Goal: Transaction & Acquisition: Book appointment/travel/reservation

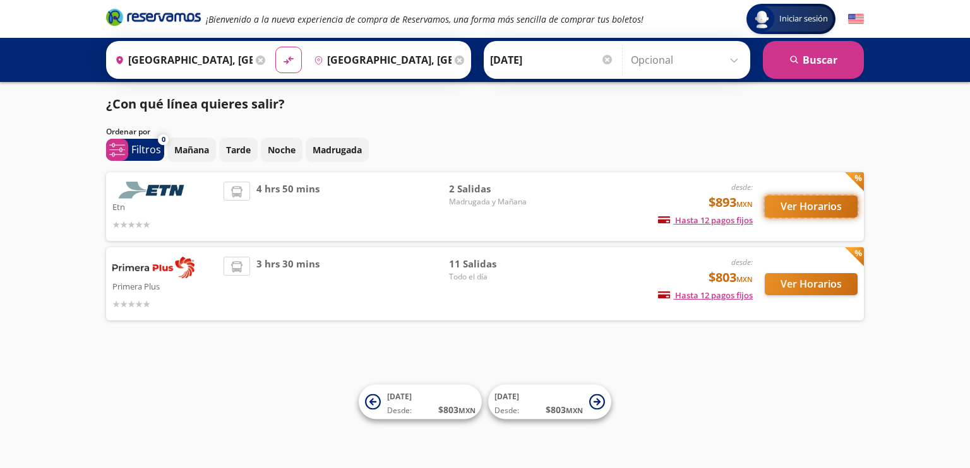
click at [810, 207] on button "Ver Horarios" at bounding box center [810, 207] width 93 height 22
click at [820, 282] on button "Ver Horarios" at bounding box center [810, 284] width 93 height 22
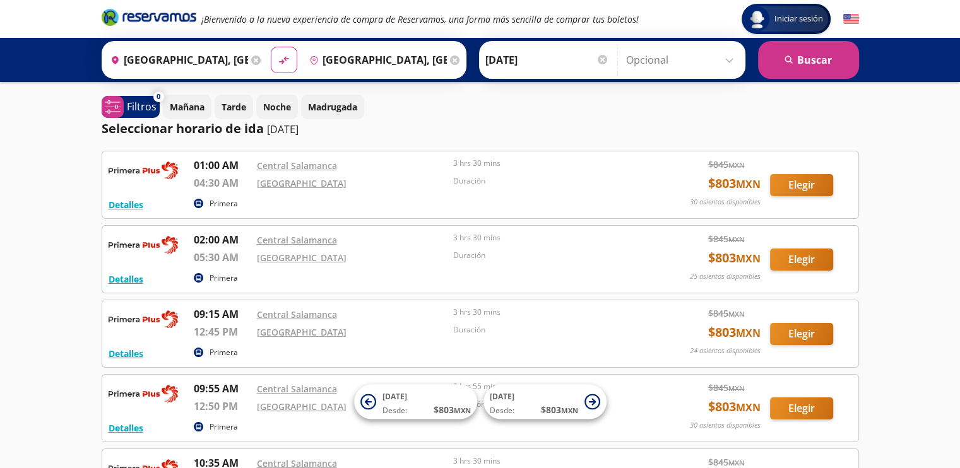
click at [251, 61] on icon at bounding box center [255, 60] width 9 height 9
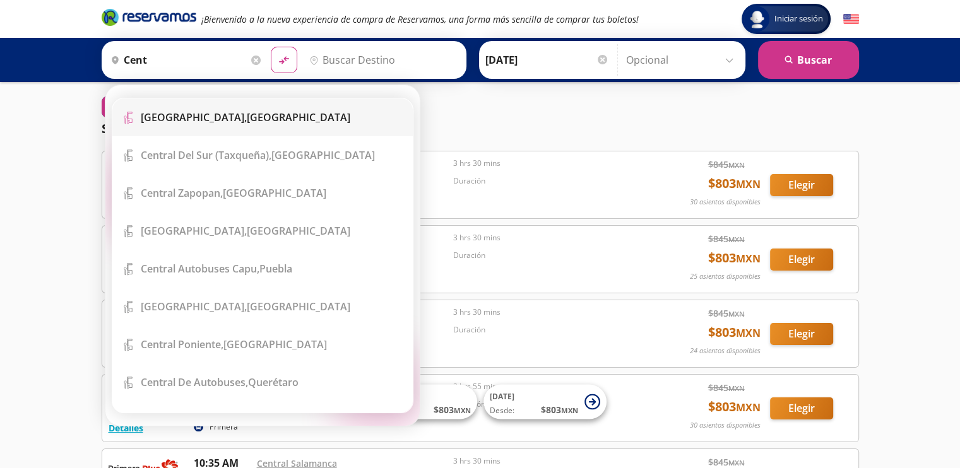
click at [237, 109] on li "Terminal Icon" at bounding box center [262, 117] width 300 height 38
type input "[GEOGRAPHIC_DATA], [GEOGRAPHIC_DATA]"
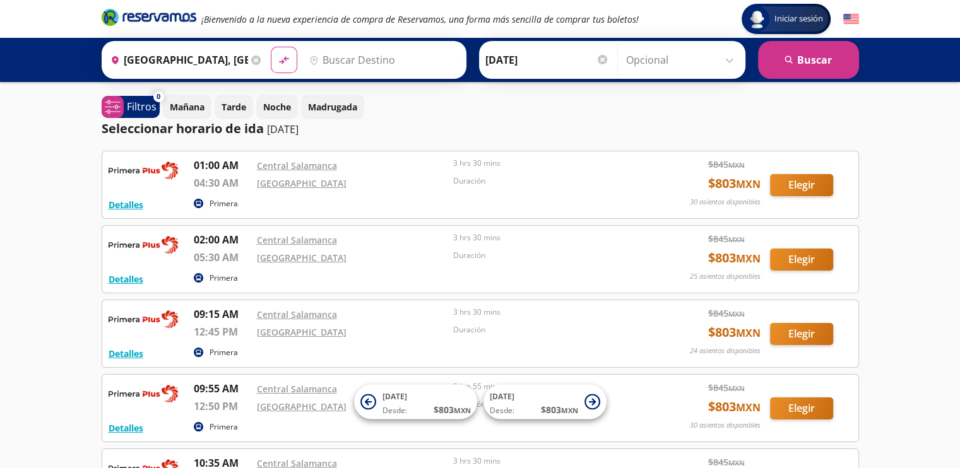
click at [358, 56] on input "Destino" at bounding box center [381, 60] width 155 height 32
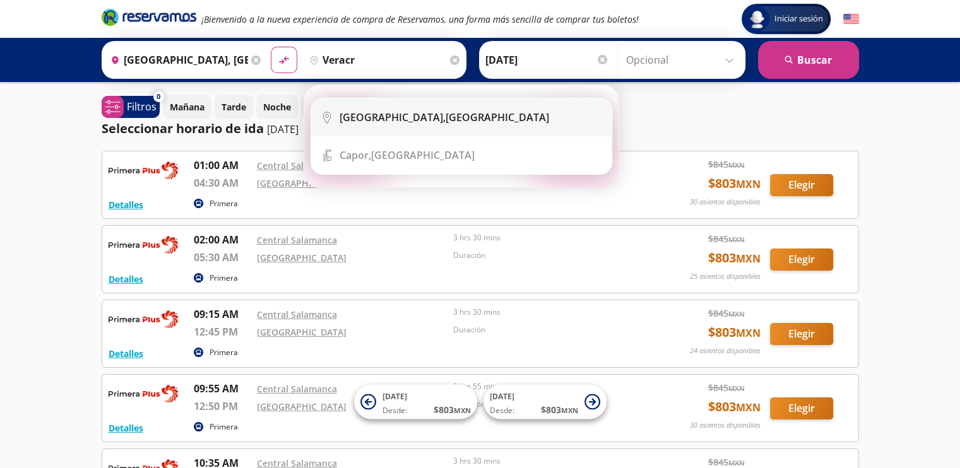
click at [411, 113] on div "[GEOGRAPHIC_DATA], [GEOGRAPHIC_DATA]" at bounding box center [445, 117] width 210 height 14
type input "[GEOGRAPHIC_DATA], [GEOGRAPHIC_DATA]"
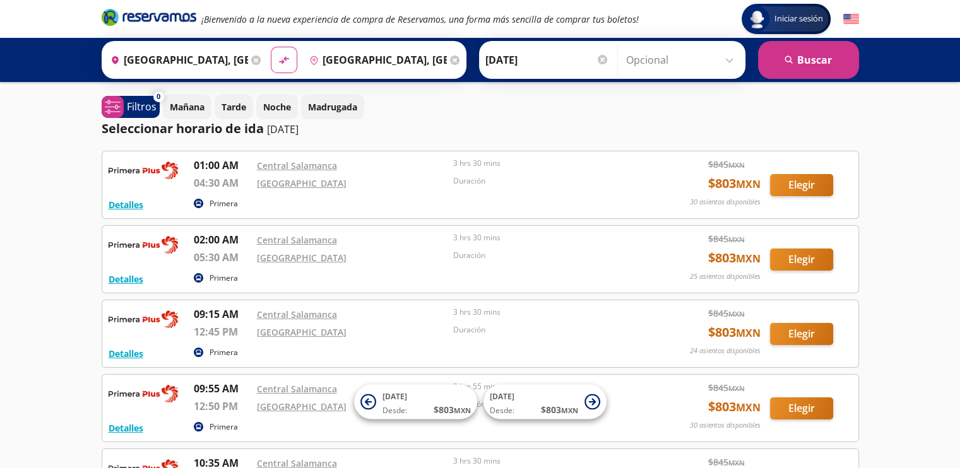
click at [450, 62] on icon at bounding box center [454, 60] width 9 height 9
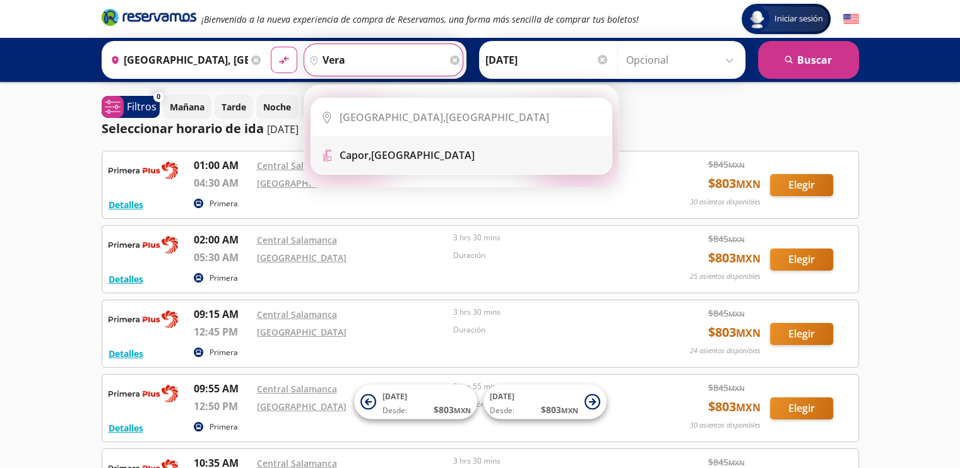
click at [406, 157] on div "[PERSON_NAME], [GEOGRAPHIC_DATA]" at bounding box center [407, 155] width 135 height 14
type input "[PERSON_NAME], [GEOGRAPHIC_DATA]"
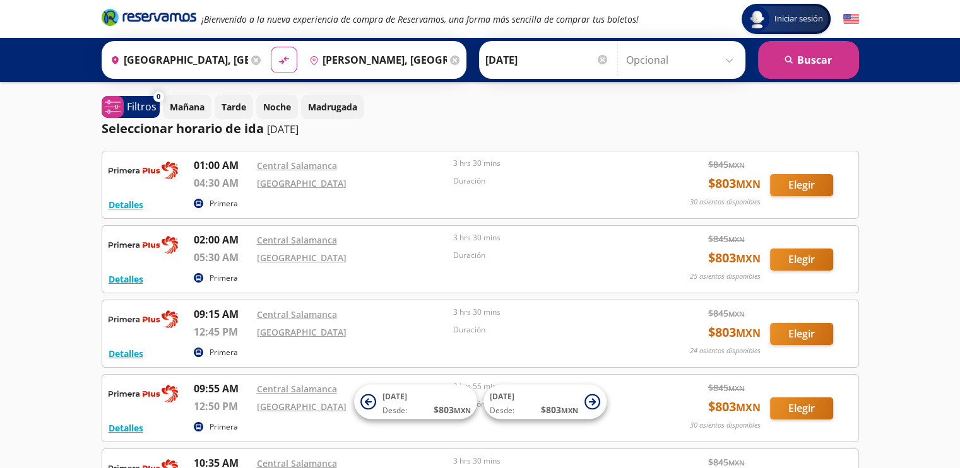
click at [796, 81] on div "Origen heroicons:map-pin-20-solid [GEOGRAPHIC_DATA], [GEOGRAPHIC_DATA] Destino …" at bounding box center [480, 60] width 960 height 44
click at [797, 62] on button "search [GEOGRAPHIC_DATA]" at bounding box center [808, 60] width 101 height 38
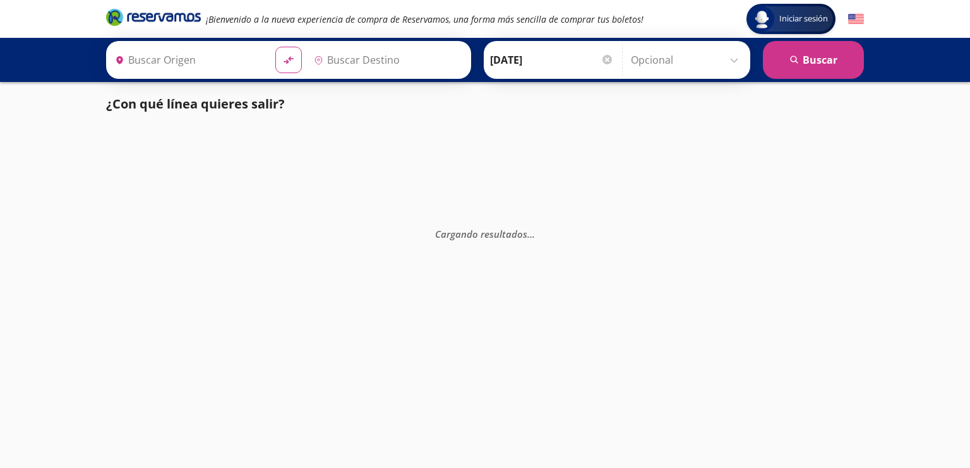
type input "[GEOGRAPHIC_DATA], [GEOGRAPHIC_DATA]"
type input "[PERSON_NAME], [GEOGRAPHIC_DATA]"
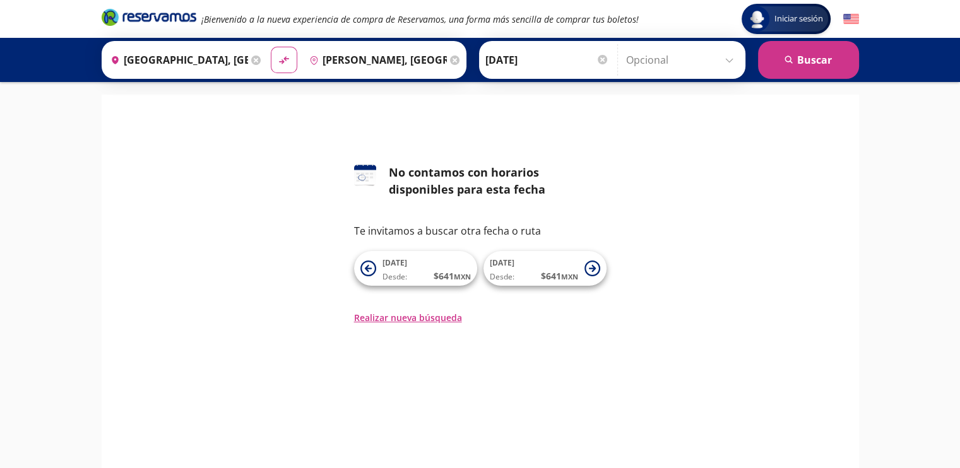
click at [450, 56] on icon at bounding box center [454, 60] width 9 height 9
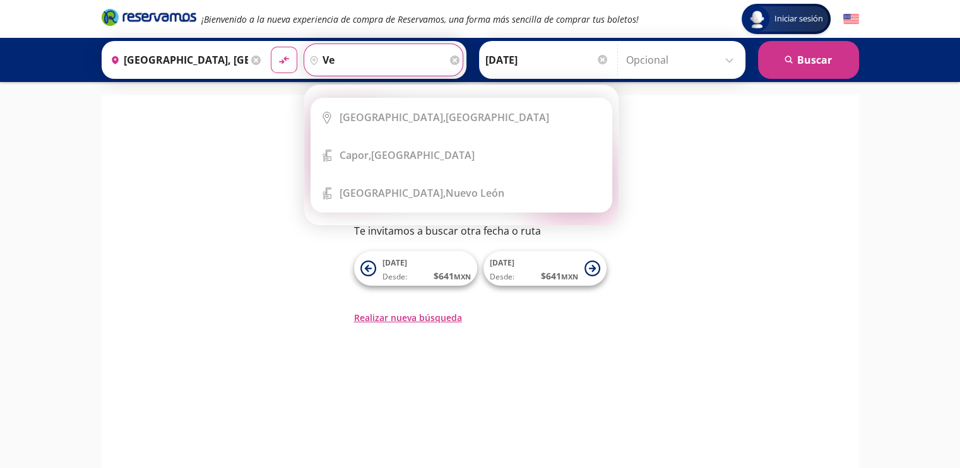
type input "v"
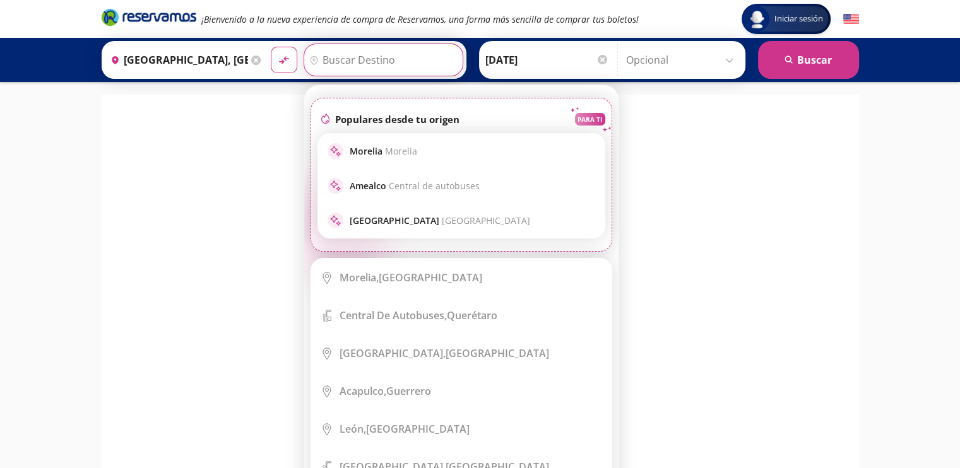
click at [251, 61] on icon at bounding box center [255, 60] width 9 height 9
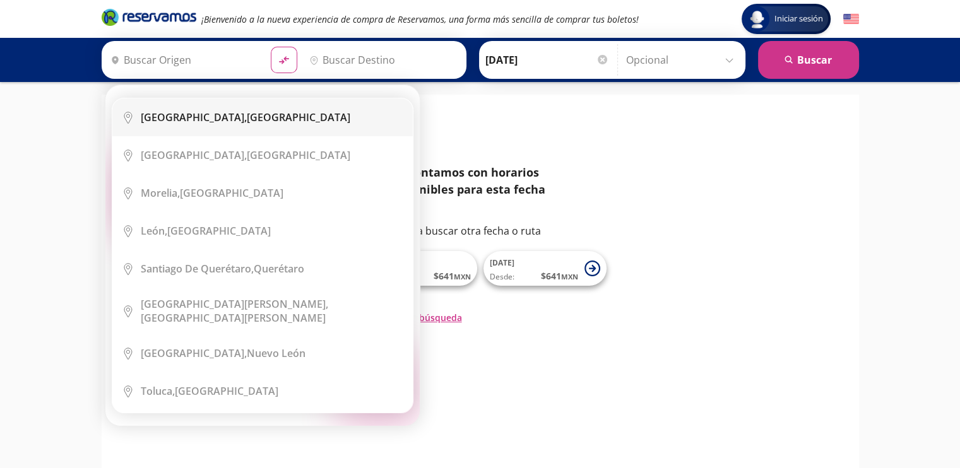
click at [252, 105] on li "City Icon [GEOGRAPHIC_DATA], [GEOGRAPHIC_DATA]" at bounding box center [262, 117] width 300 height 38
type input "[GEOGRAPHIC_DATA], [GEOGRAPHIC_DATA]"
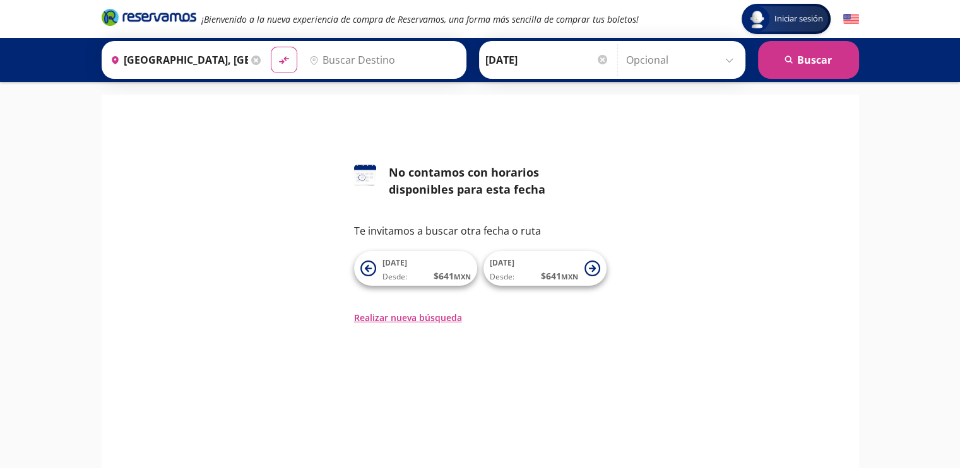
click at [338, 54] on input "Destino" at bounding box center [381, 60] width 155 height 32
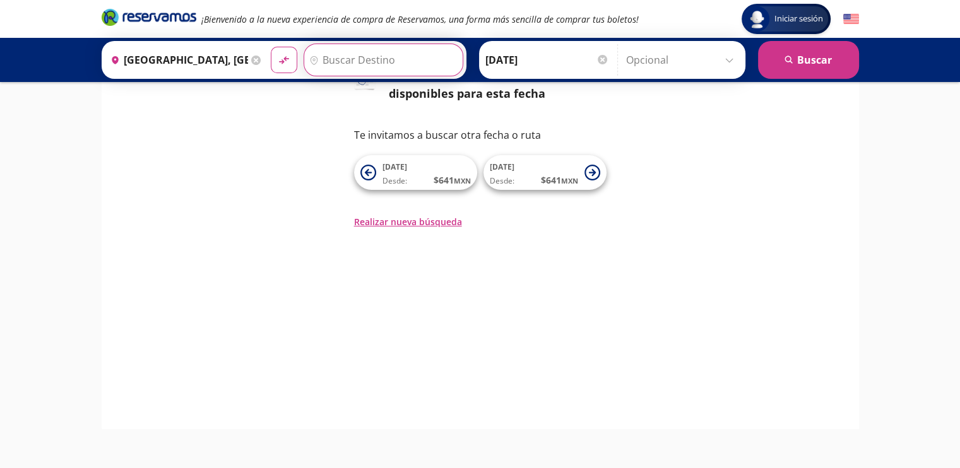
scroll to position [117, 0]
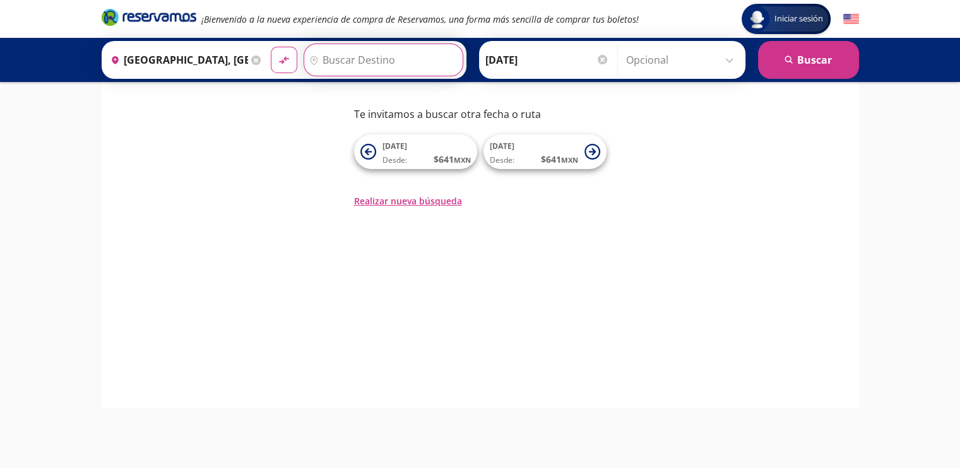
click at [369, 63] on input "Destino" at bounding box center [381, 60] width 155 height 32
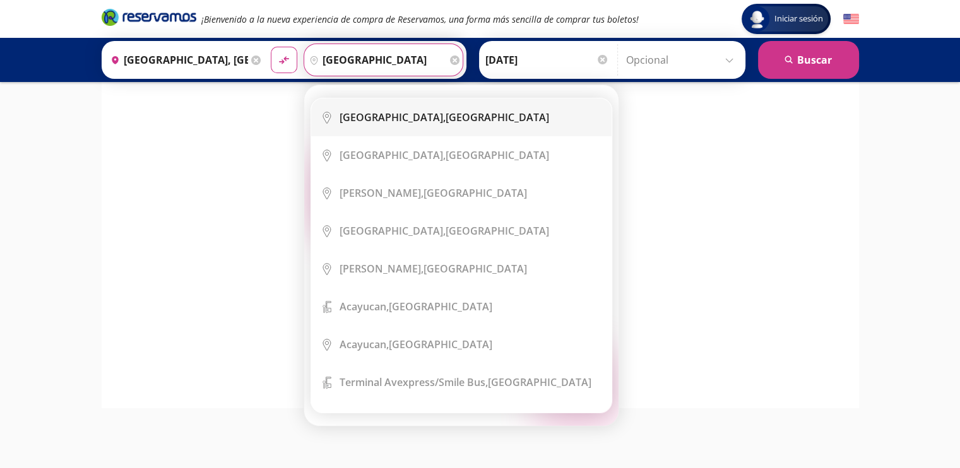
click at [390, 124] on li "City Icon [GEOGRAPHIC_DATA], [GEOGRAPHIC_DATA]" at bounding box center [461, 117] width 300 height 38
type input "[GEOGRAPHIC_DATA], [GEOGRAPHIC_DATA]"
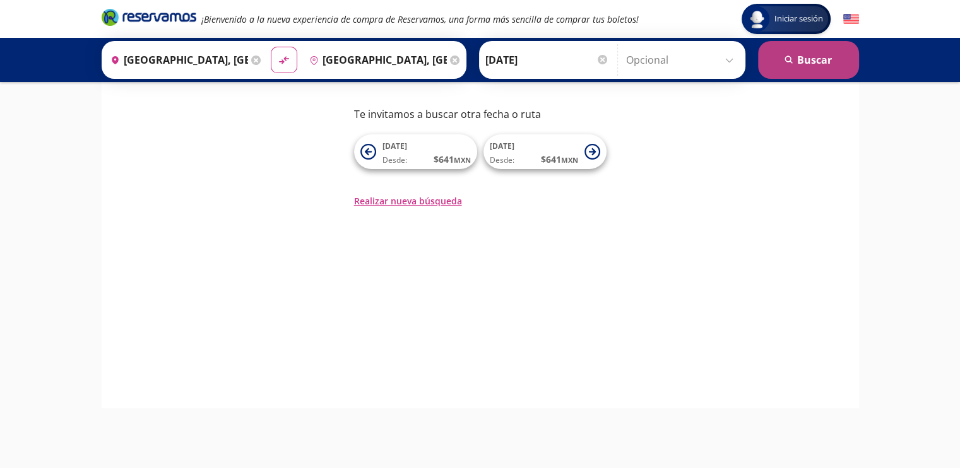
click at [824, 61] on button "search [GEOGRAPHIC_DATA]" at bounding box center [808, 60] width 101 height 38
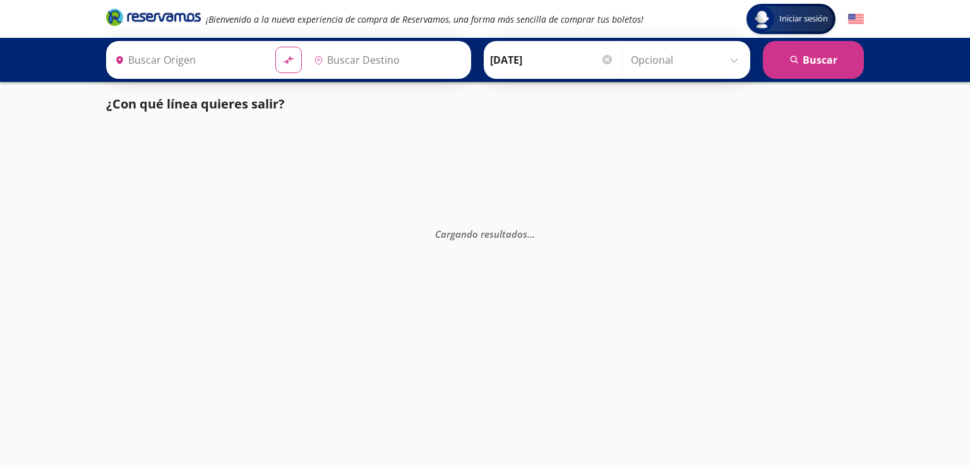
type input "[GEOGRAPHIC_DATA], [GEOGRAPHIC_DATA]"
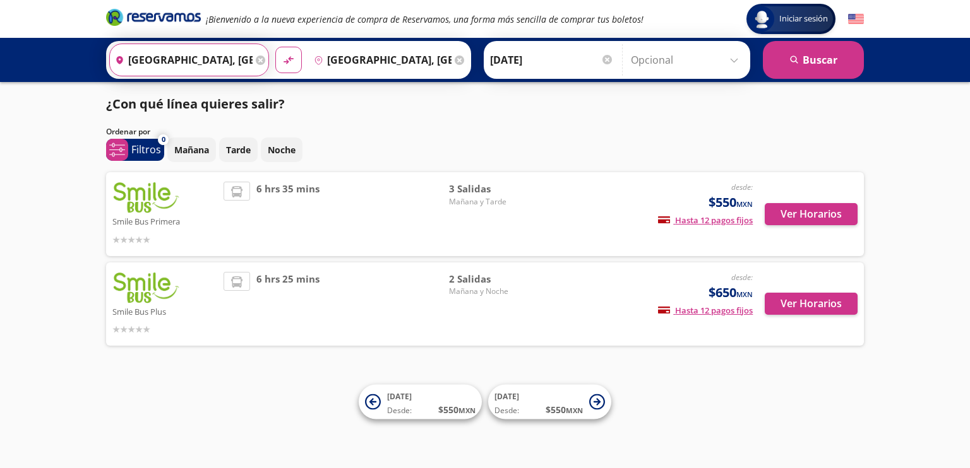
click at [246, 60] on input "[GEOGRAPHIC_DATA], [GEOGRAPHIC_DATA]" at bounding box center [181, 60] width 143 height 32
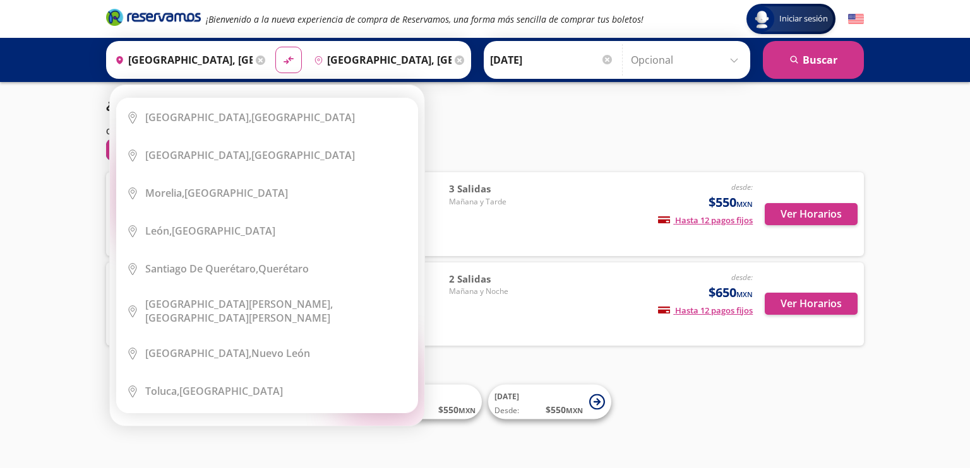
click at [256, 59] on icon at bounding box center [260, 60] width 9 height 9
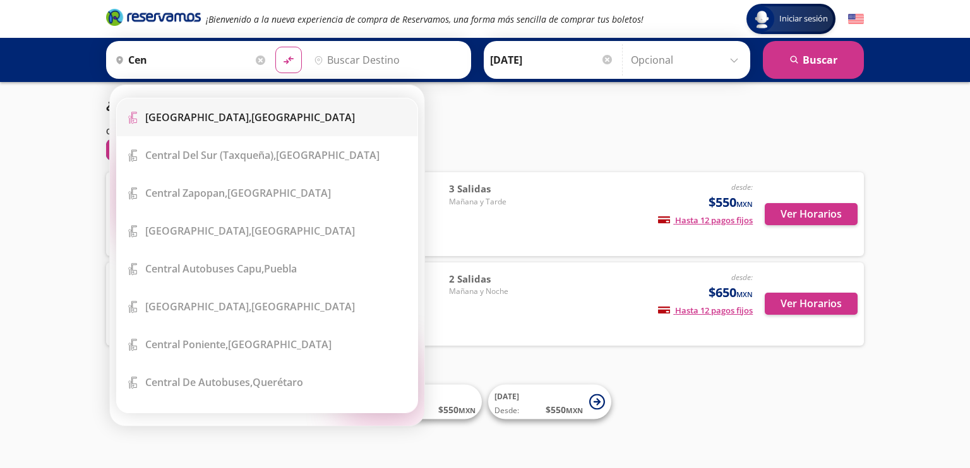
click at [213, 118] on b "[GEOGRAPHIC_DATA]," at bounding box center [198, 117] width 106 height 14
type input "[GEOGRAPHIC_DATA], [GEOGRAPHIC_DATA]"
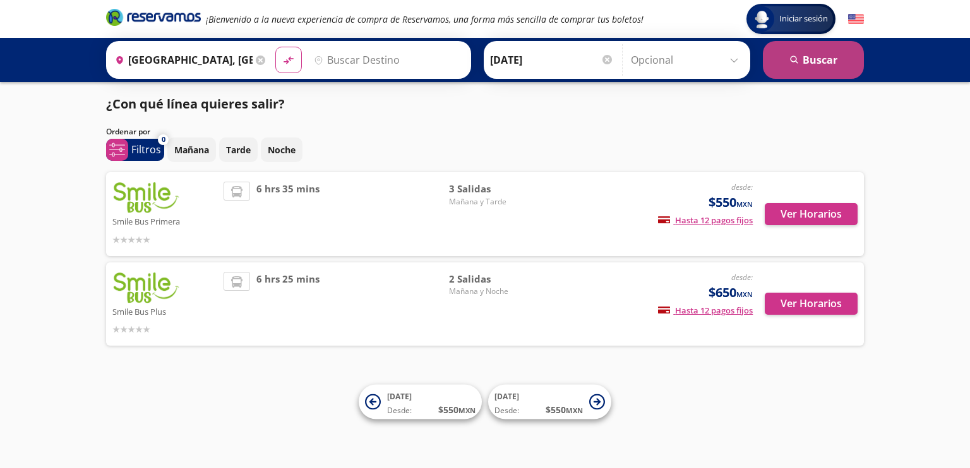
click at [803, 50] on button "search [GEOGRAPHIC_DATA]" at bounding box center [813, 60] width 101 height 38
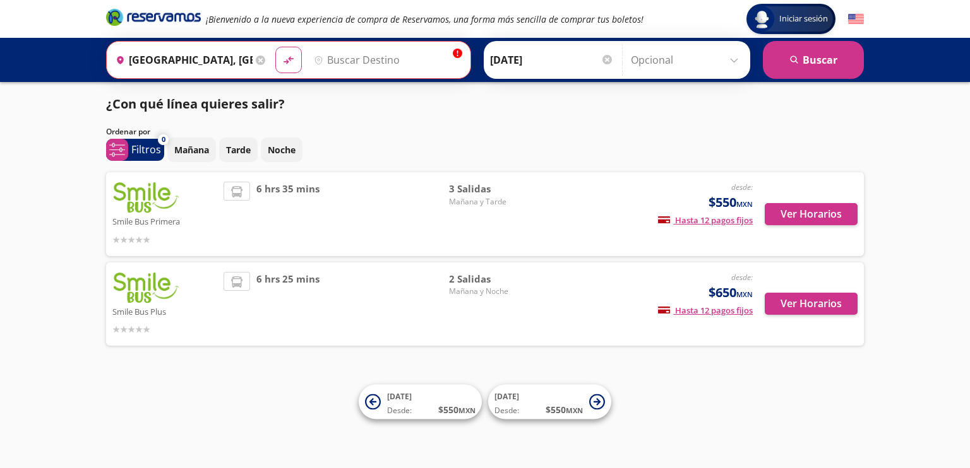
click at [386, 66] on input "Destino" at bounding box center [386, 60] width 155 height 32
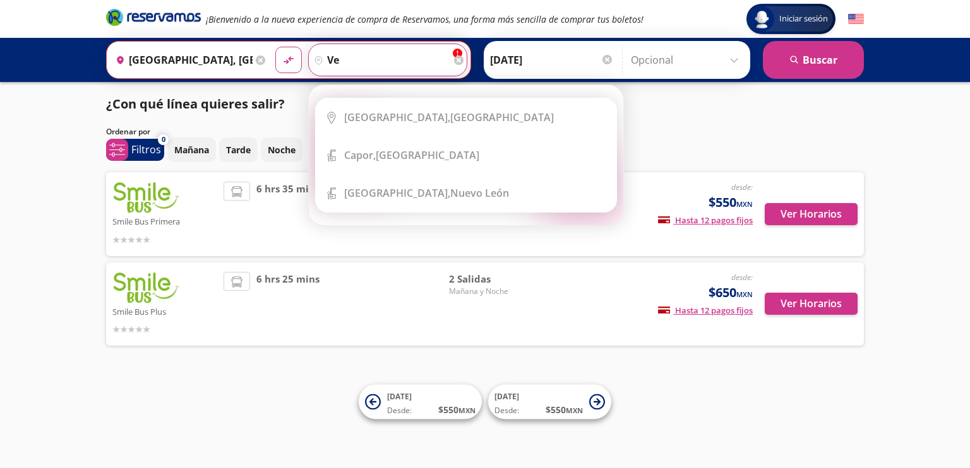
type input "v"
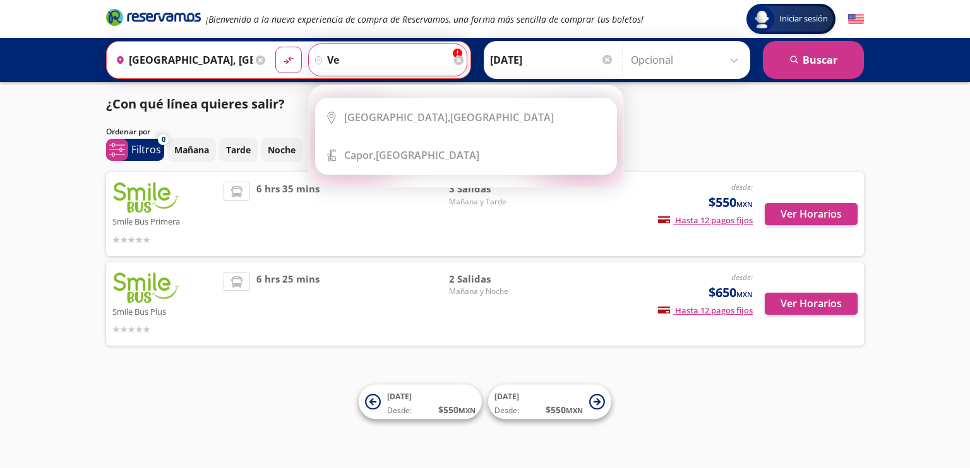
type input "v"
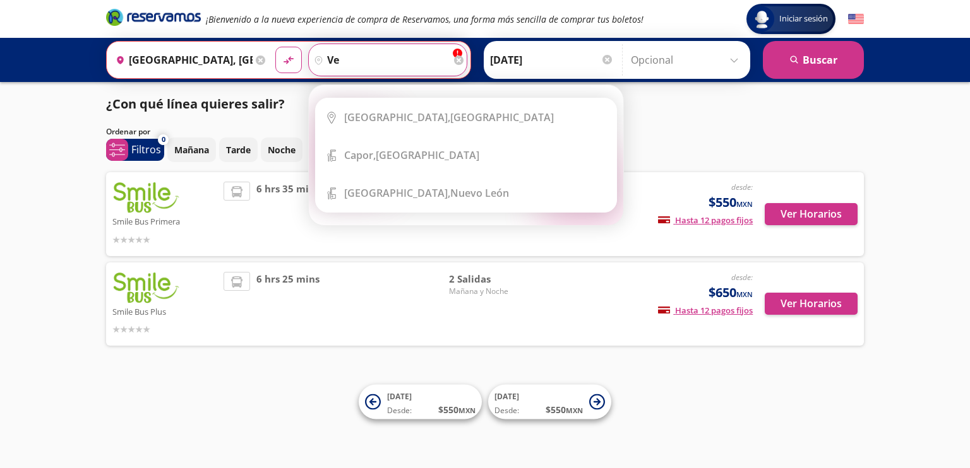
type input "v"
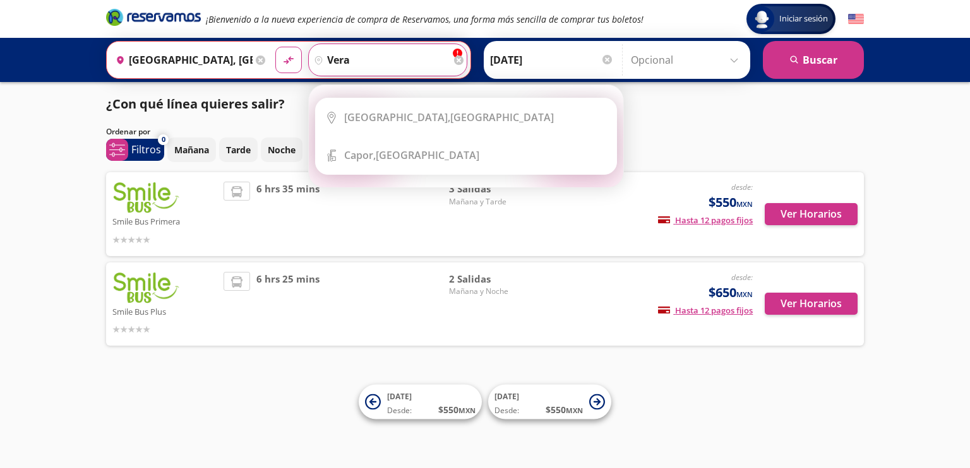
type input "vera"
click at [454, 58] on icon at bounding box center [458, 60] width 9 height 9
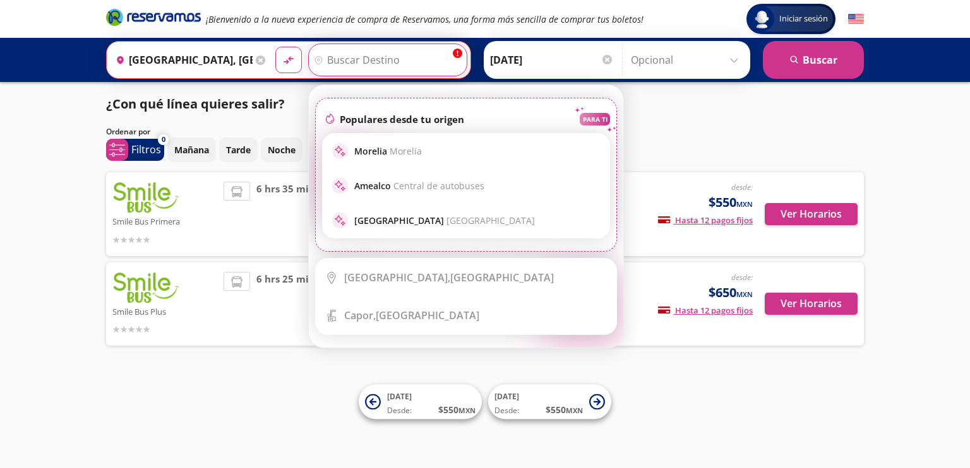
click at [450, 54] on input "Destino" at bounding box center [386, 60] width 155 height 32
click at [405, 54] on input "Destino" at bounding box center [386, 60] width 155 height 32
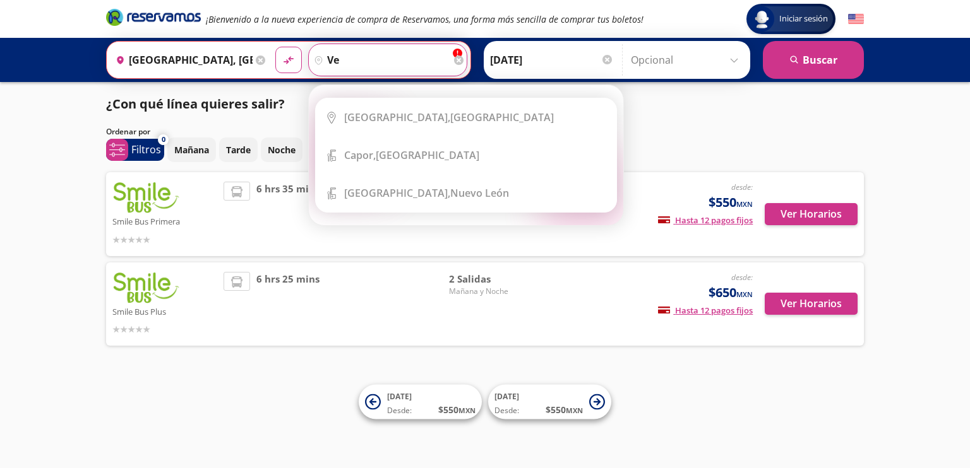
type input "v"
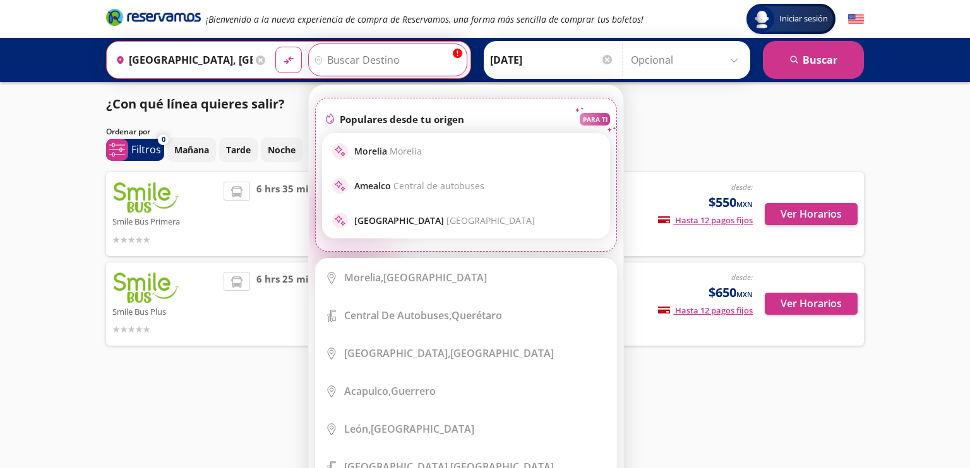
click at [256, 59] on icon at bounding box center [260, 60] width 9 height 9
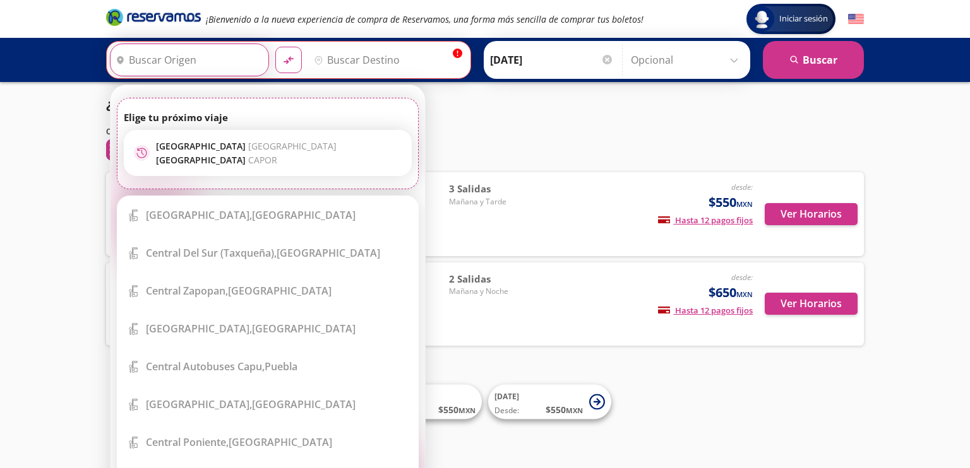
type input "i"
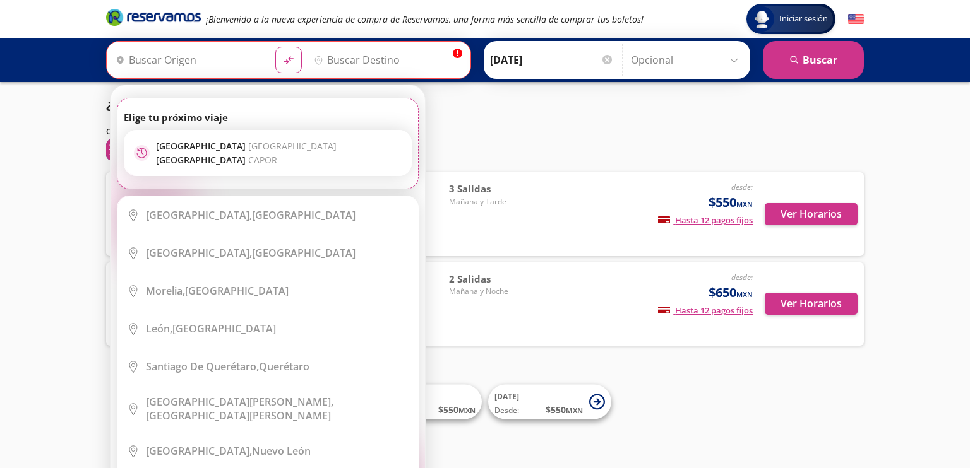
click at [220, 61] on input "Origen" at bounding box center [187, 60] width 155 height 32
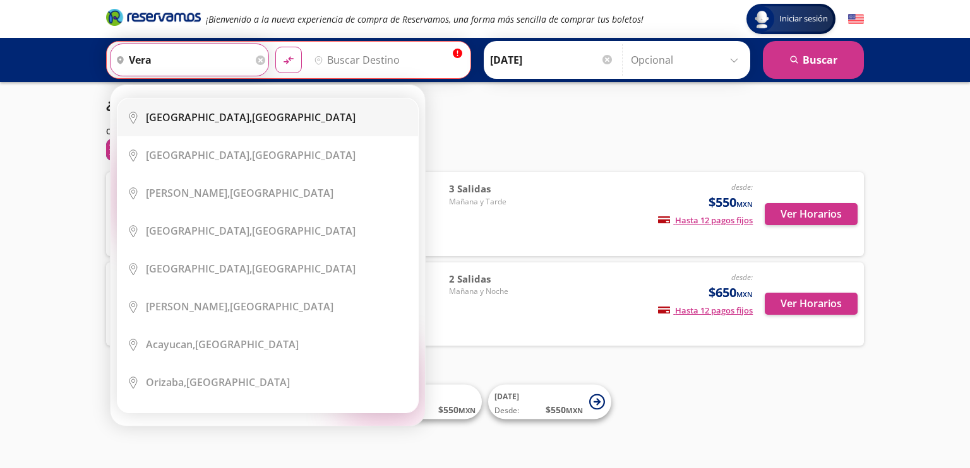
click at [228, 117] on div "[GEOGRAPHIC_DATA], [GEOGRAPHIC_DATA]" at bounding box center [251, 117] width 210 height 14
type input "[GEOGRAPHIC_DATA], [GEOGRAPHIC_DATA]"
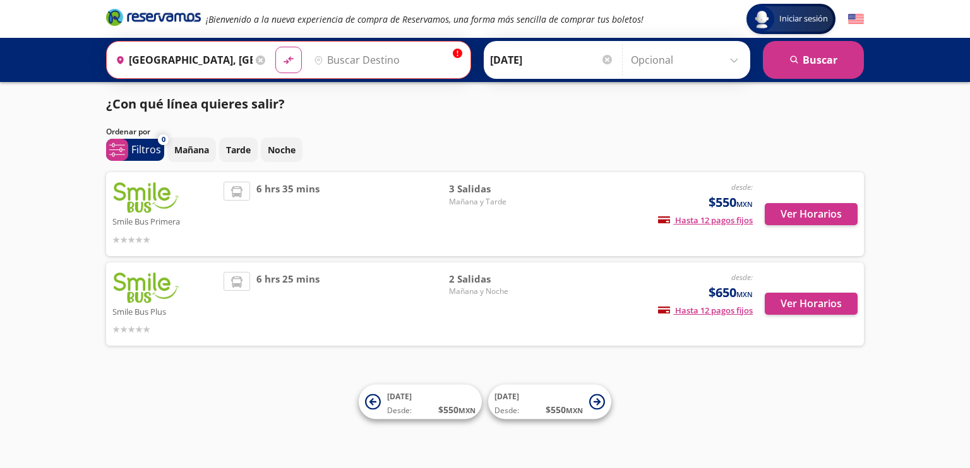
click at [261, 66] on div "Origen heroicons:map-pin-20-solid [GEOGRAPHIC_DATA], [GEOGRAPHIC_DATA]" at bounding box center [189, 60] width 159 height 33
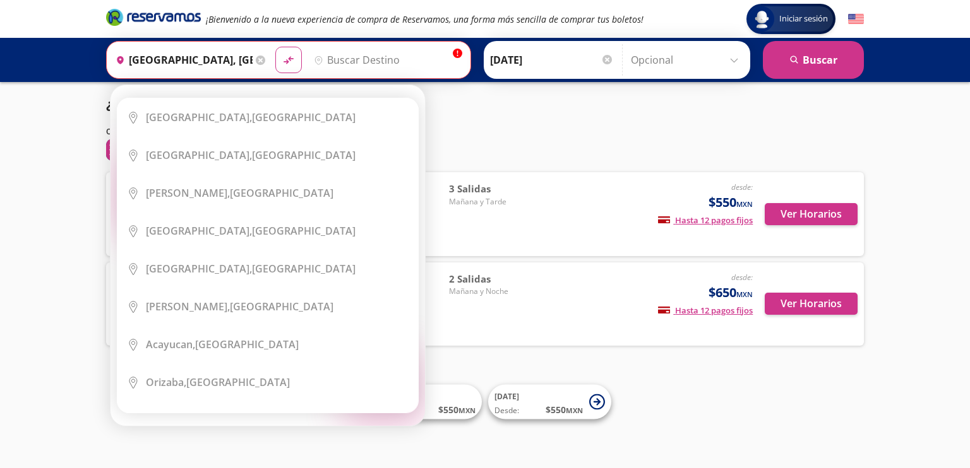
click at [256, 61] on icon at bounding box center [260, 60] width 9 height 9
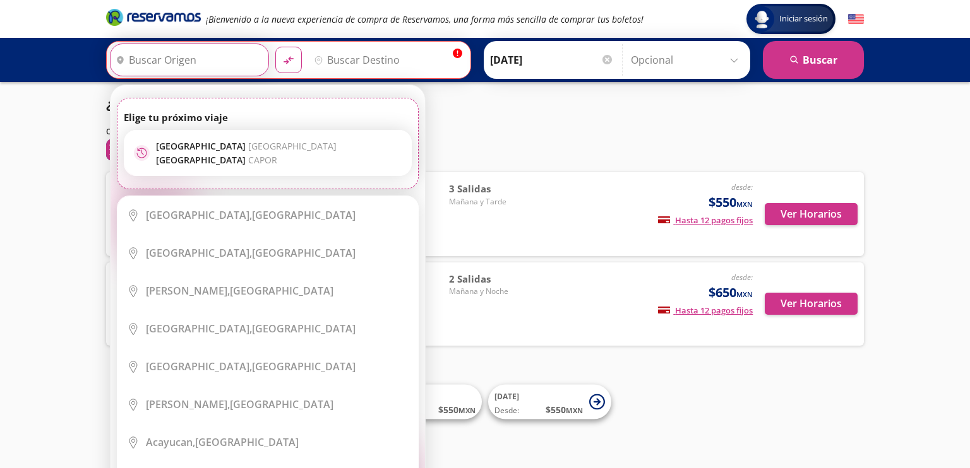
type input "c"
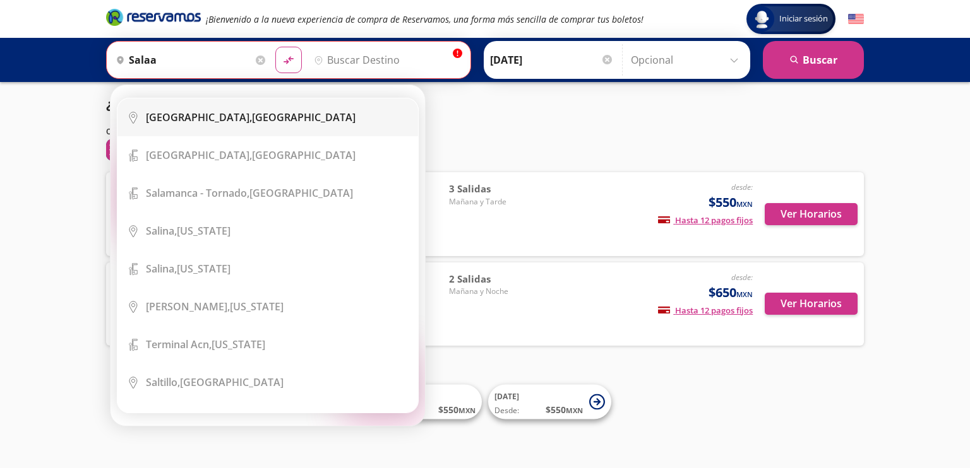
click at [192, 123] on b "[GEOGRAPHIC_DATA]," at bounding box center [199, 117] width 106 height 14
type input "[GEOGRAPHIC_DATA], [GEOGRAPHIC_DATA]"
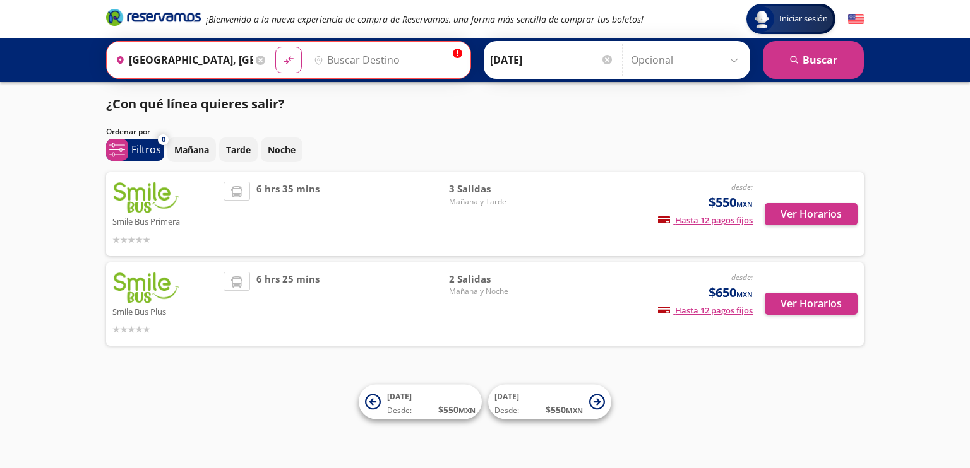
click at [256, 61] on icon at bounding box center [260, 60] width 9 height 9
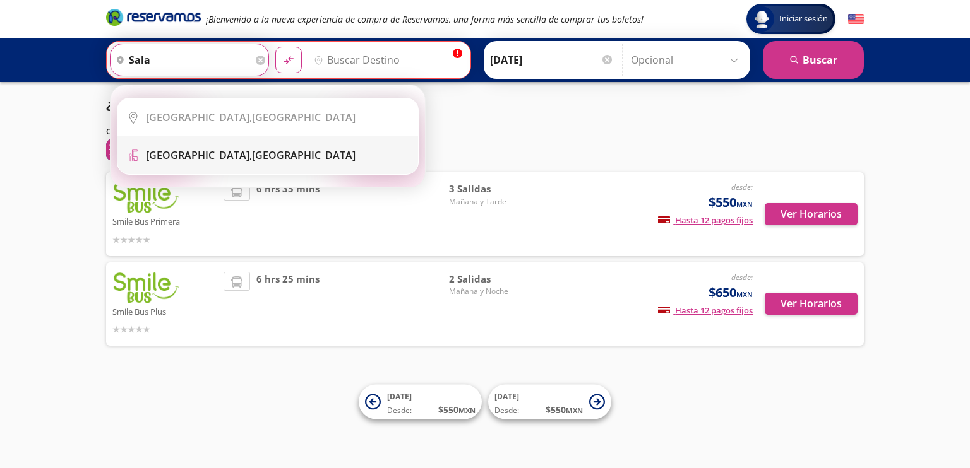
click at [208, 156] on b "[GEOGRAPHIC_DATA]," at bounding box center [199, 155] width 106 height 14
type input "[GEOGRAPHIC_DATA], [GEOGRAPHIC_DATA]"
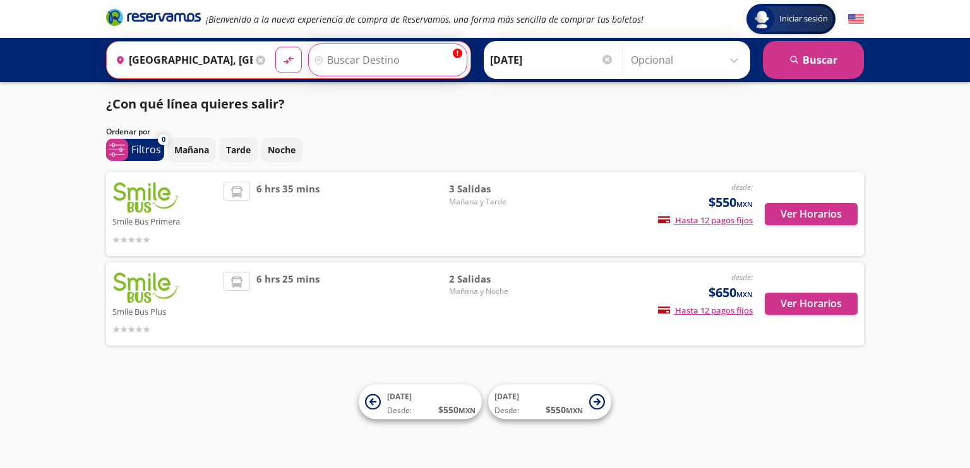
click at [352, 47] on input "Destino" at bounding box center [386, 60] width 155 height 32
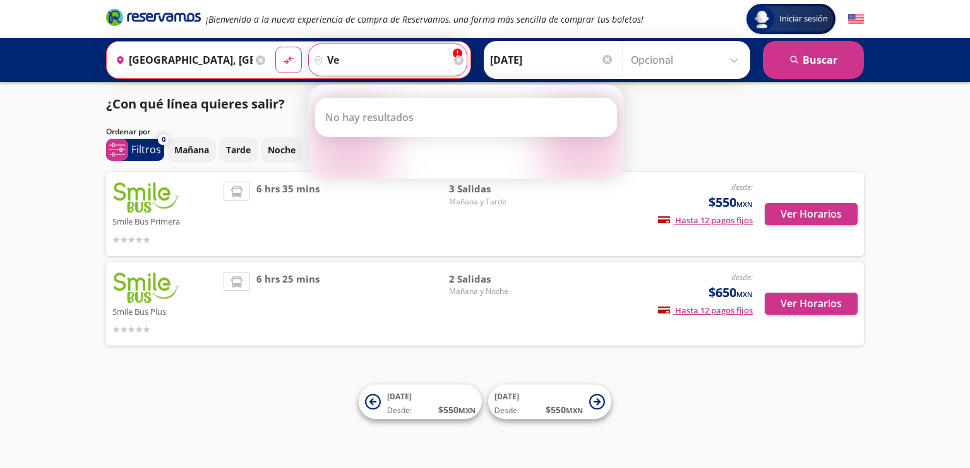
type input "v"
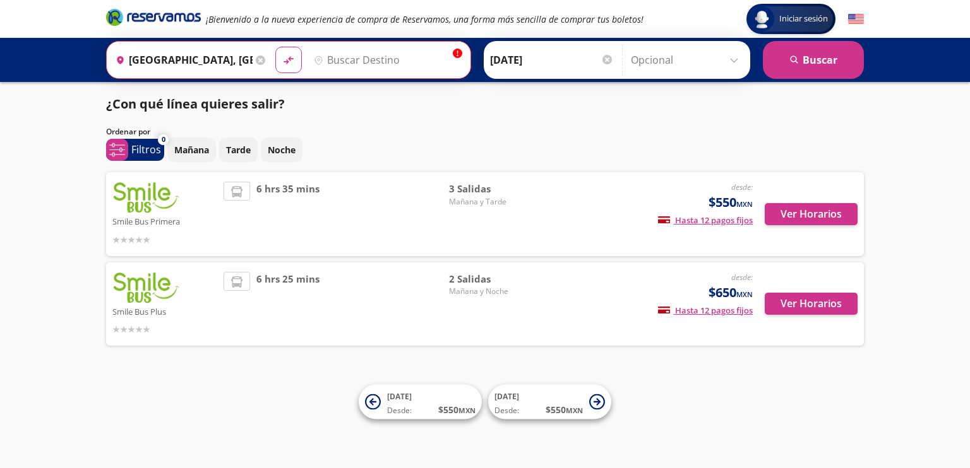
click at [258, 59] on icon at bounding box center [260, 60] width 9 height 9
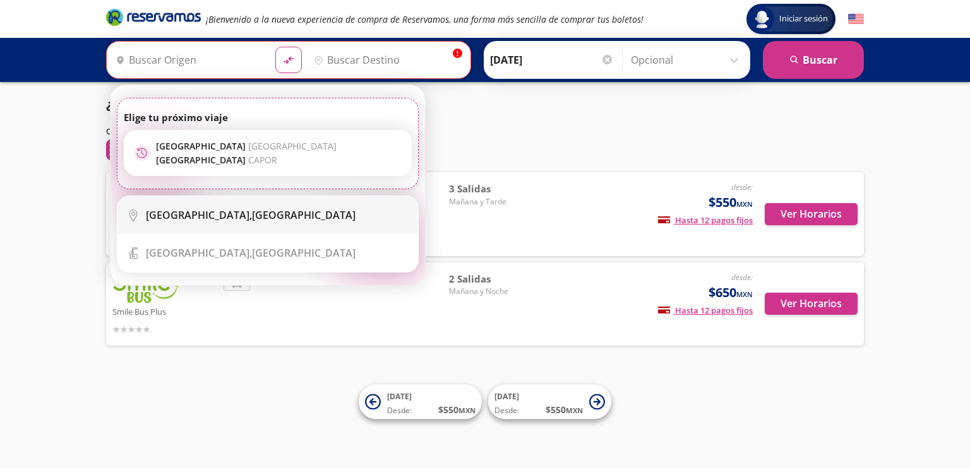
click at [235, 216] on div "[GEOGRAPHIC_DATA], [GEOGRAPHIC_DATA]" at bounding box center [251, 215] width 210 height 14
type input "[GEOGRAPHIC_DATA], [GEOGRAPHIC_DATA]"
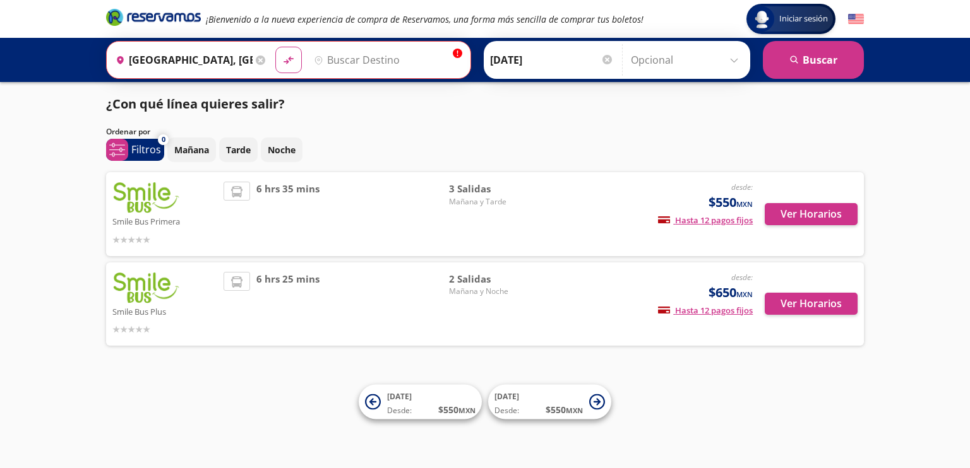
click at [259, 59] on icon at bounding box center [260, 60] width 9 height 9
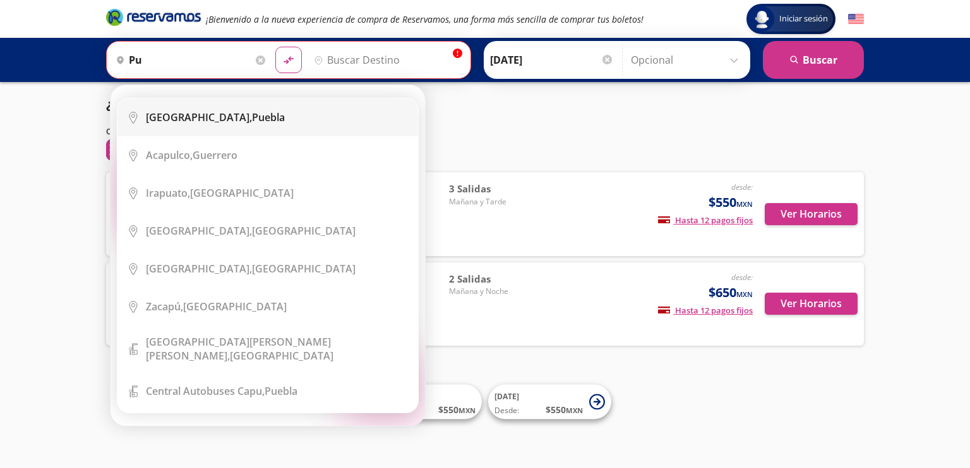
click at [193, 112] on div "[GEOGRAPHIC_DATA], [GEOGRAPHIC_DATA]" at bounding box center [215, 117] width 139 height 14
type input "[GEOGRAPHIC_DATA], [GEOGRAPHIC_DATA]"
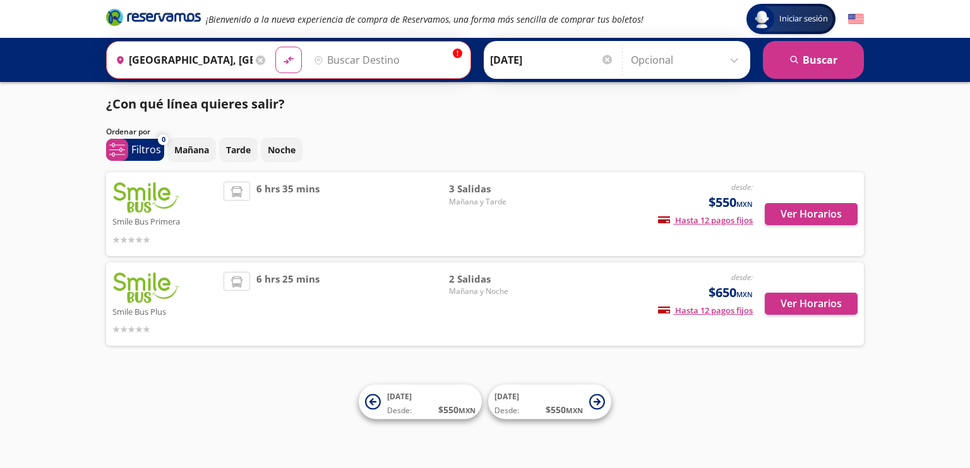
click at [343, 64] on input "Destino" at bounding box center [386, 60] width 155 height 32
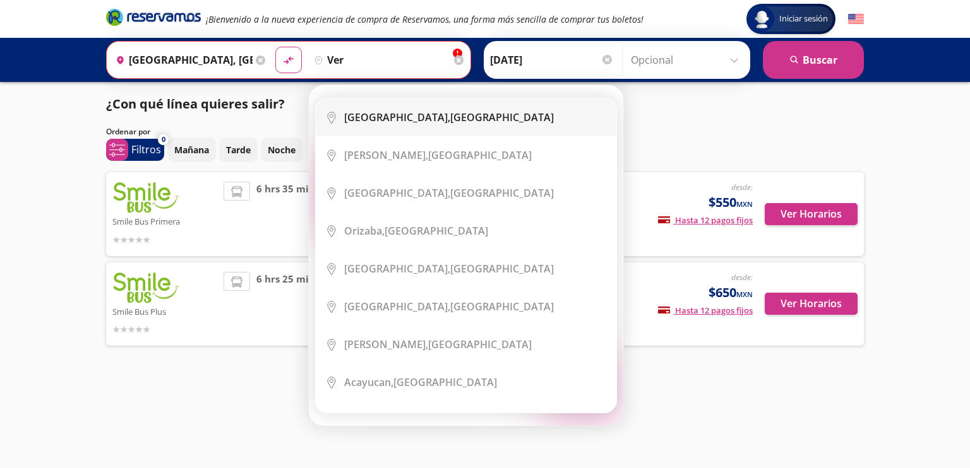
click at [419, 109] on li "City Icon [GEOGRAPHIC_DATA], [GEOGRAPHIC_DATA]" at bounding box center [466, 117] width 300 height 38
type input "[GEOGRAPHIC_DATA], [GEOGRAPHIC_DATA]"
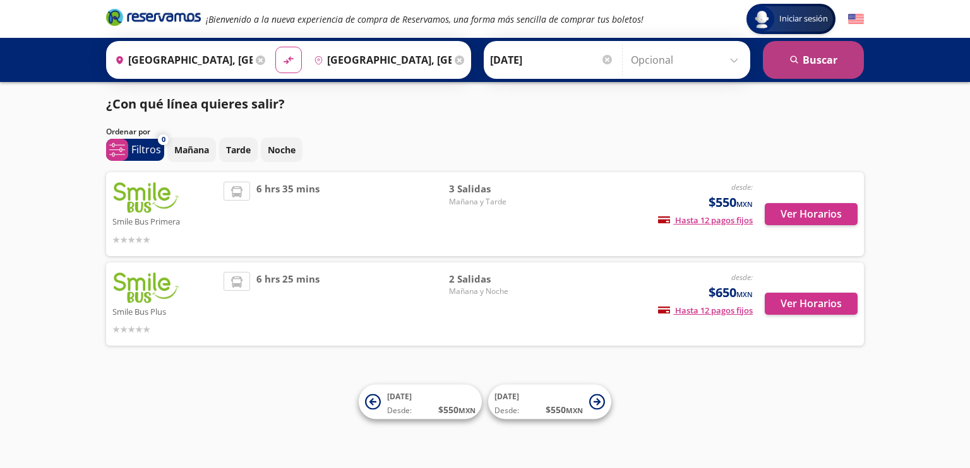
click at [816, 66] on button "search [GEOGRAPHIC_DATA]" at bounding box center [813, 60] width 101 height 38
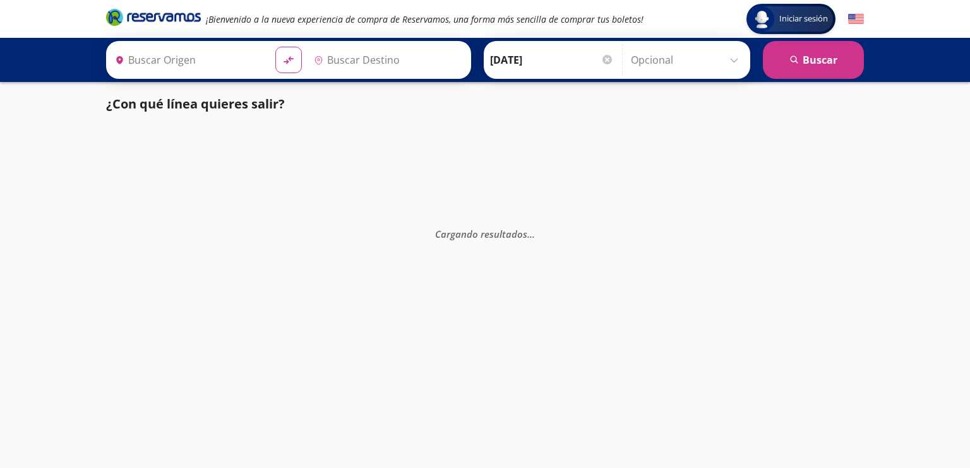
type input "[GEOGRAPHIC_DATA], [GEOGRAPHIC_DATA]"
